Goal: Transaction & Acquisition: Purchase product/service

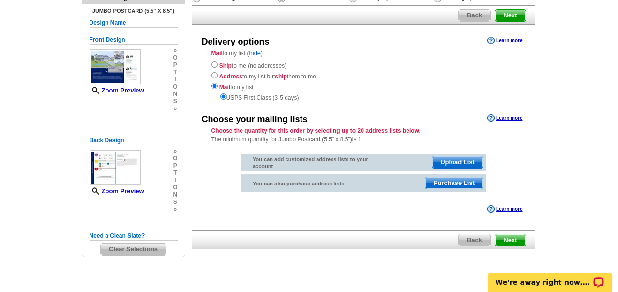
scroll to position [77, 0]
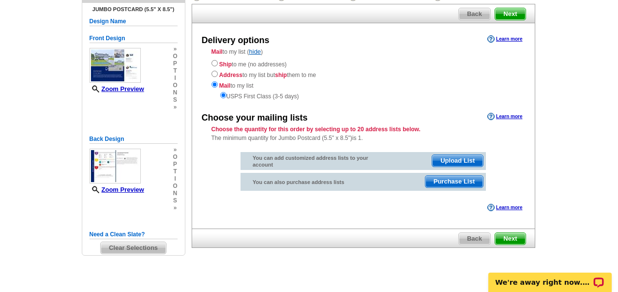
click at [438, 181] on span "Purchase List" at bounding box center [454, 182] width 58 height 12
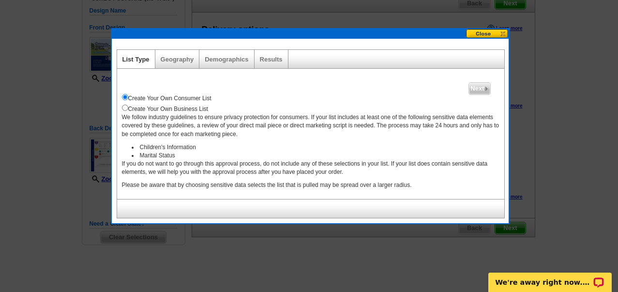
scroll to position [90, 0]
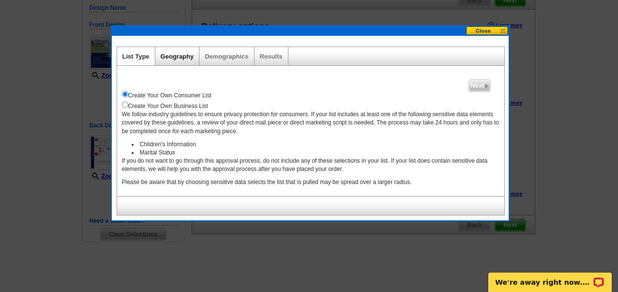
click at [176, 57] on link "Geography" at bounding box center [177, 56] width 33 height 7
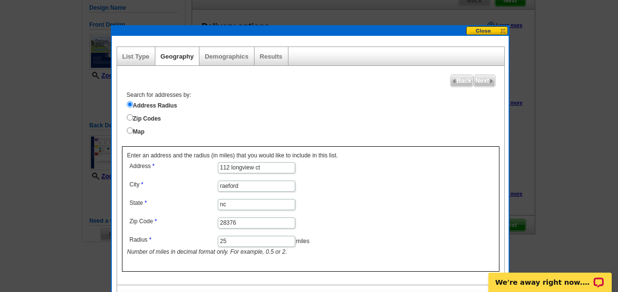
scroll to position [107, 0]
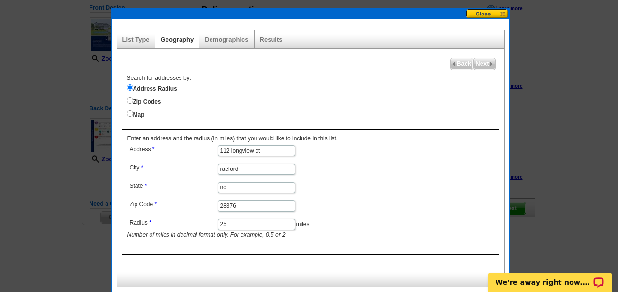
click at [234, 224] on input "25" at bounding box center [256, 224] width 77 height 11
type input "2"
type input "15"
click at [477, 67] on span "Next" at bounding box center [484, 64] width 21 height 12
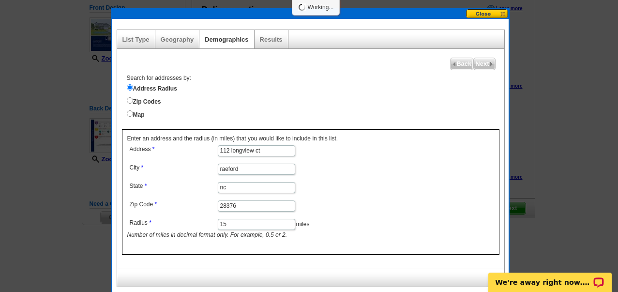
select select
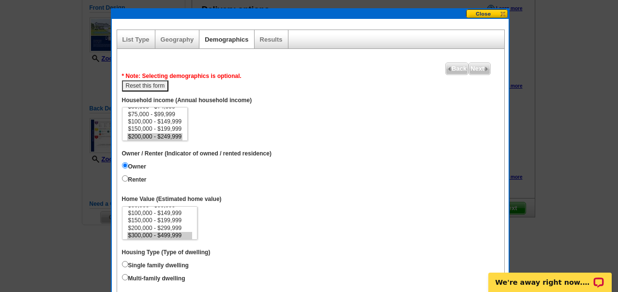
scroll to position [14, 0]
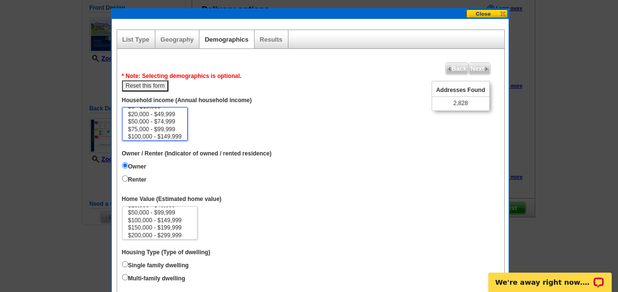
drag, startPoint x: 185, startPoint y: 117, endPoint x: 185, endPoint y: 123, distance: 6.3
click at [185, 123] on select "$0 - $19,999 $20,000 - $49,999 $50,000 - $74,999 $75,000 - $99,999 $100,000 - $…" at bounding box center [155, 124] width 66 height 34
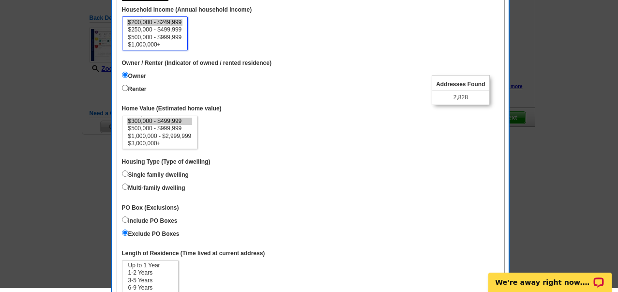
scroll to position [201, 0]
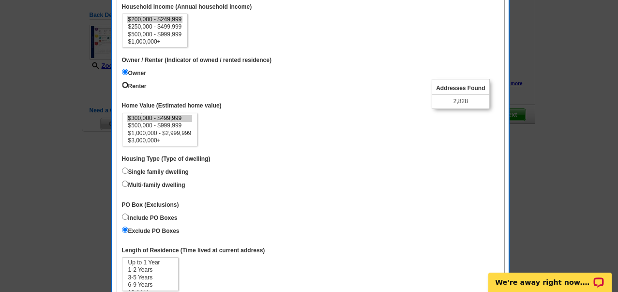
click at [125, 85] on input "Renter" at bounding box center [125, 85] width 6 height 6
radio input "true"
click at [125, 69] on input "Owner" at bounding box center [125, 72] width 6 height 6
radio input "true"
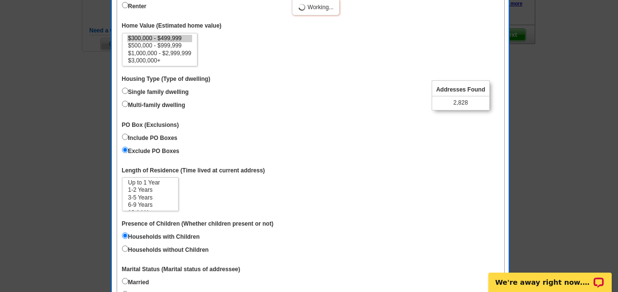
scroll to position [289, 0]
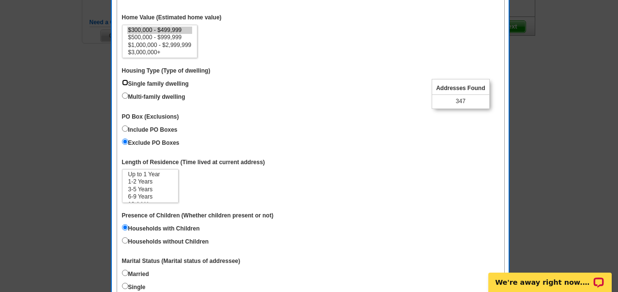
click at [122, 82] on input "Single family dwelling" at bounding box center [125, 82] width 6 height 6
radio input "true"
click at [125, 93] on input "Multi-family dwelling" at bounding box center [125, 95] width 6 height 6
radio input "true"
click at [124, 81] on input "Single family dwelling" at bounding box center [125, 82] width 6 height 6
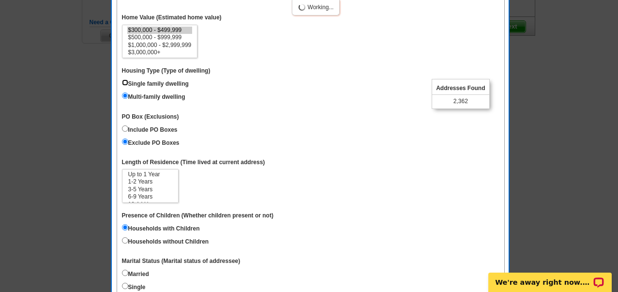
radio input "true"
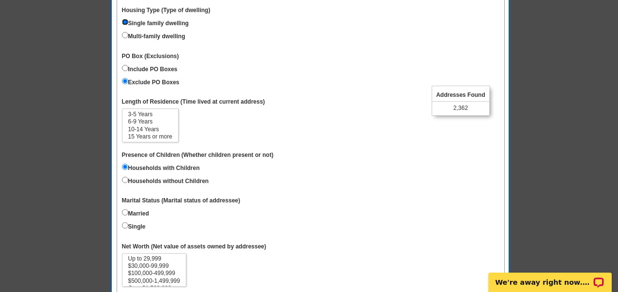
scroll to position [358, 0]
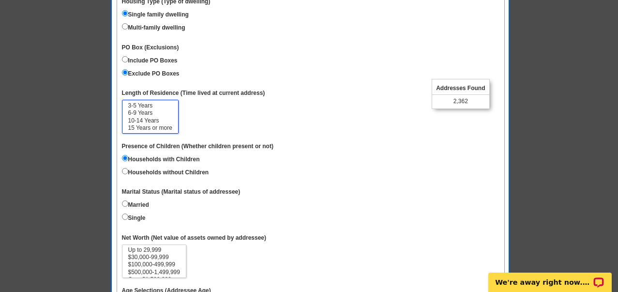
drag, startPoint x: 175, startPoint y: 119, endPoint x: 175, endPoint y: 114, distance: 4.9
click at [175, 114] on select "Up to 1 Year 1-2 Years 3-5 Years 6-9 Years 10-14 Years 15 Years or more" at bounding box center [150, 117] width 57 height 34
drag, startPoint x: 175, startPoint y: 114, endPoint x: 174, endPoint y: 95, distance: 18.4
click at [174, 95] on dl "Unique Address (Unique Address Location) On Household income (Annual household …" at bounding box center [310, 113] width 377 height 545
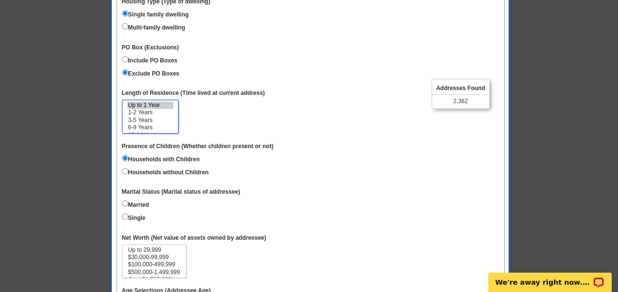
click at [156, 102] on option "Up to 1 Year" at bounding box center [150, 105] width 46 height 7
select select "0-1"
click at [153, 126] on option "6-9 Years" at bounding box center [150, 127] width 46 height 7
drag, startPoint x: 175, startPoint y: 116, endPoint x: 174, endPoint y: 134, distance: 17.9
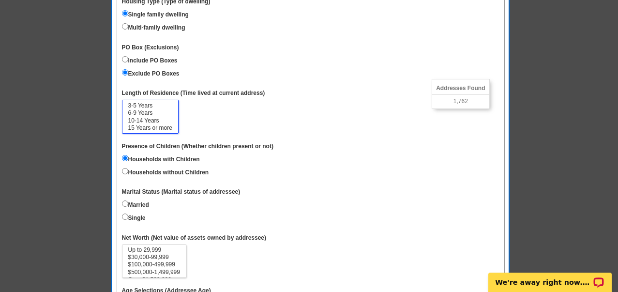
click at [174, 134] on dl "Unique Address (Unique Address Location) On Household income (Annual household …" at bounding box center [310, 113] width 377 height 545
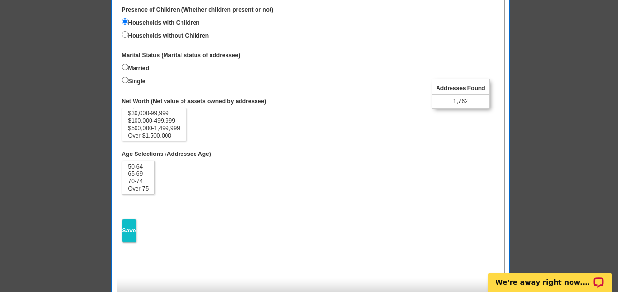
scroll to position [499, 0]
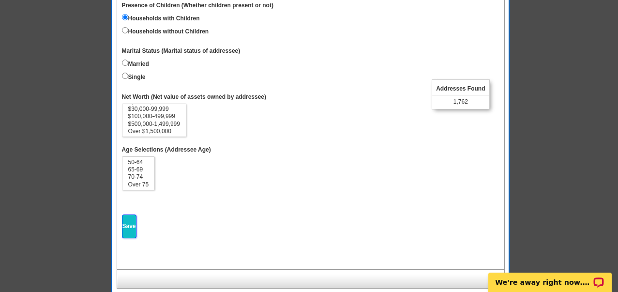
click at [128, 226] on input "Save" at bounding box center [129, 226] width 15 height 24
